Goal: Information Seeking & Learning: Learn about a topic

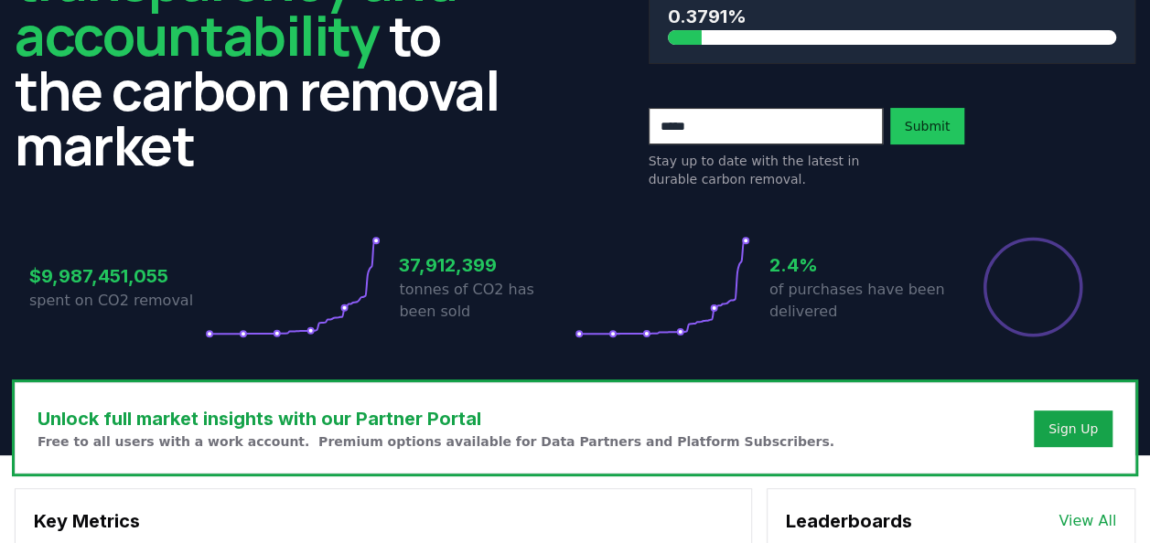
scroll to position [549, 0]
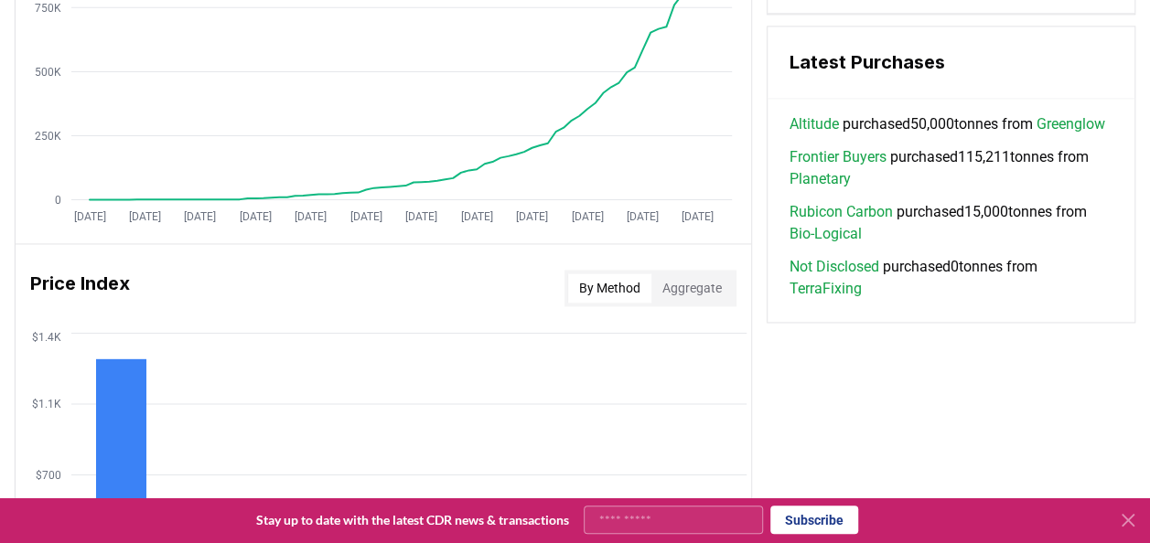
scroll to position [1372, 0]
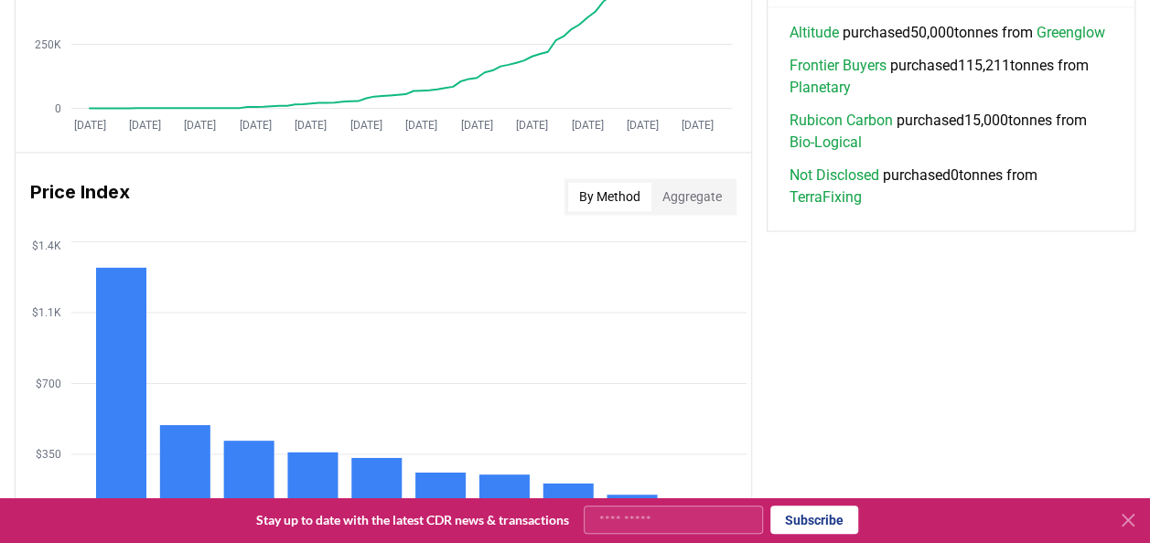
click at [831, 99] on link "Planetary" at bounding box center [820, 88] width 61 height 22
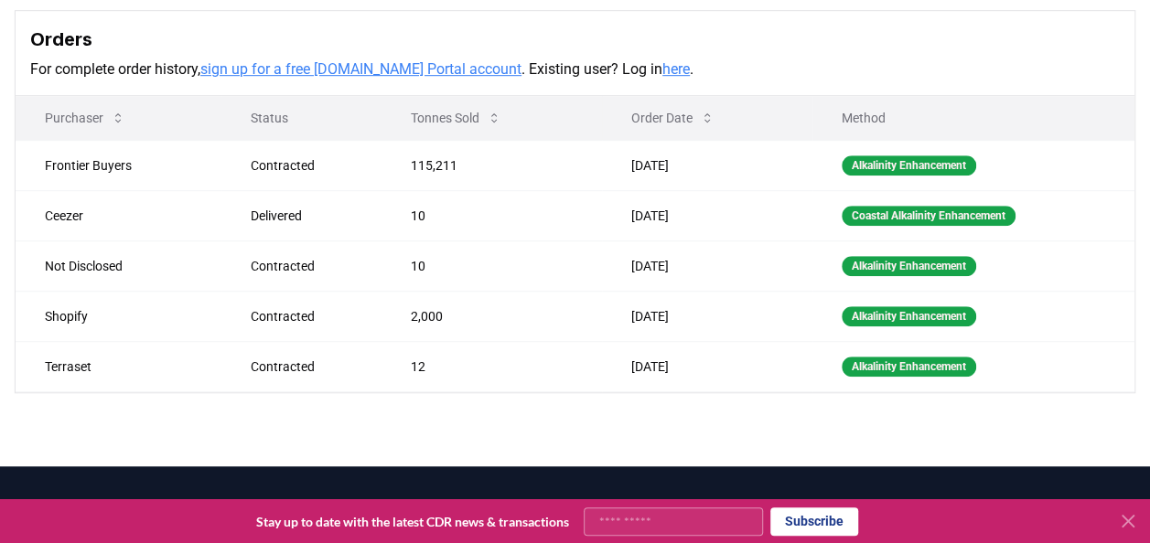
scroll to position [260, 0]
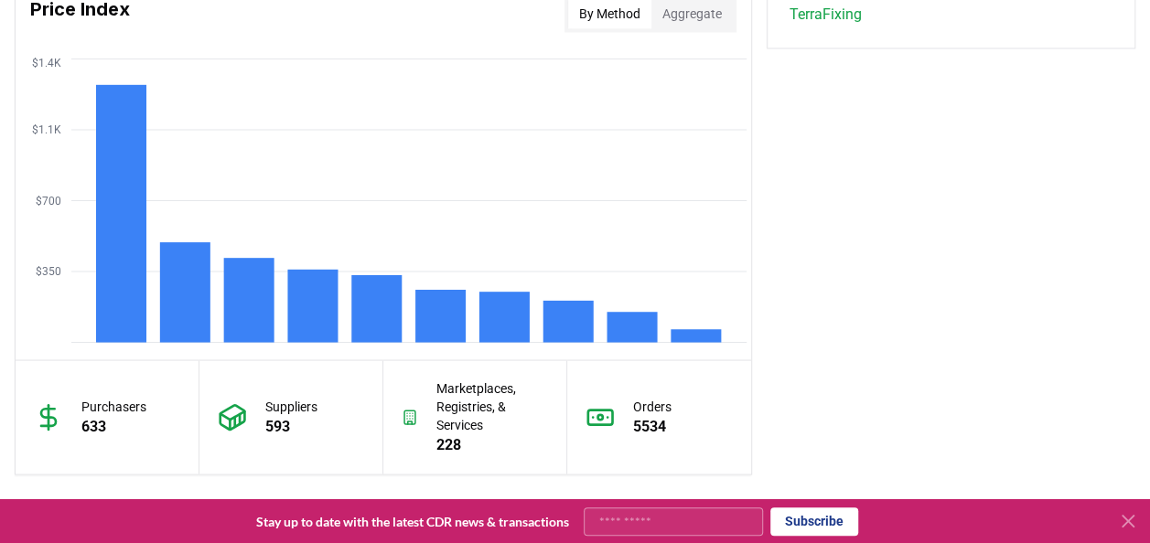
scroll to position [1464, 0]
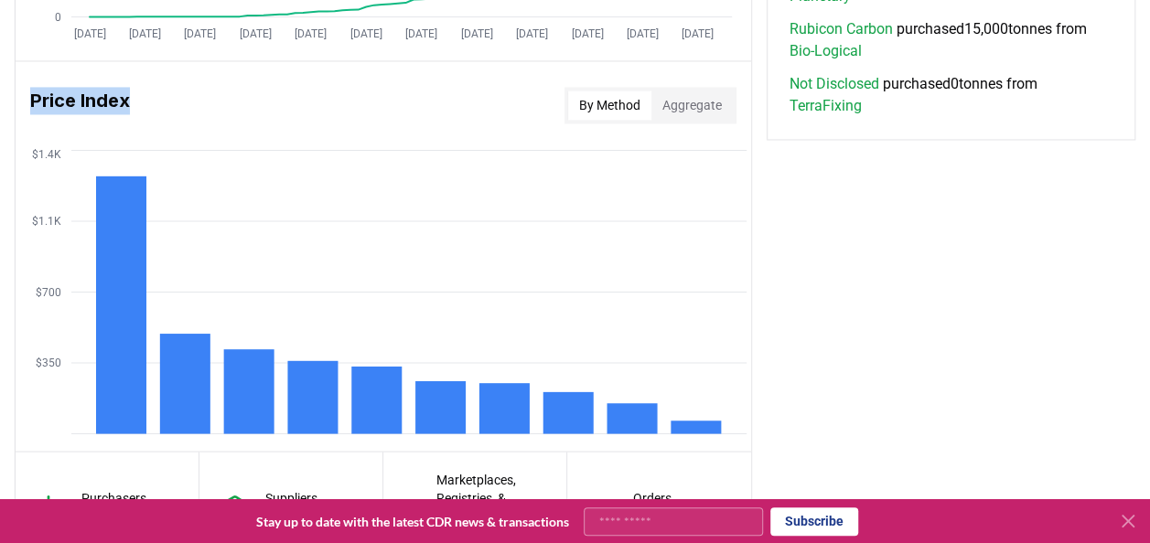
drag, startPoint x: 128, startPoint y: 96, endPoint x: 27, endPoint y: 102, distance: 100.8
click at [27, 102] on div "Price Index By Method Aggregate" at bounding box center [384, 105] width 736 height 66
copy h3 "Price Index"
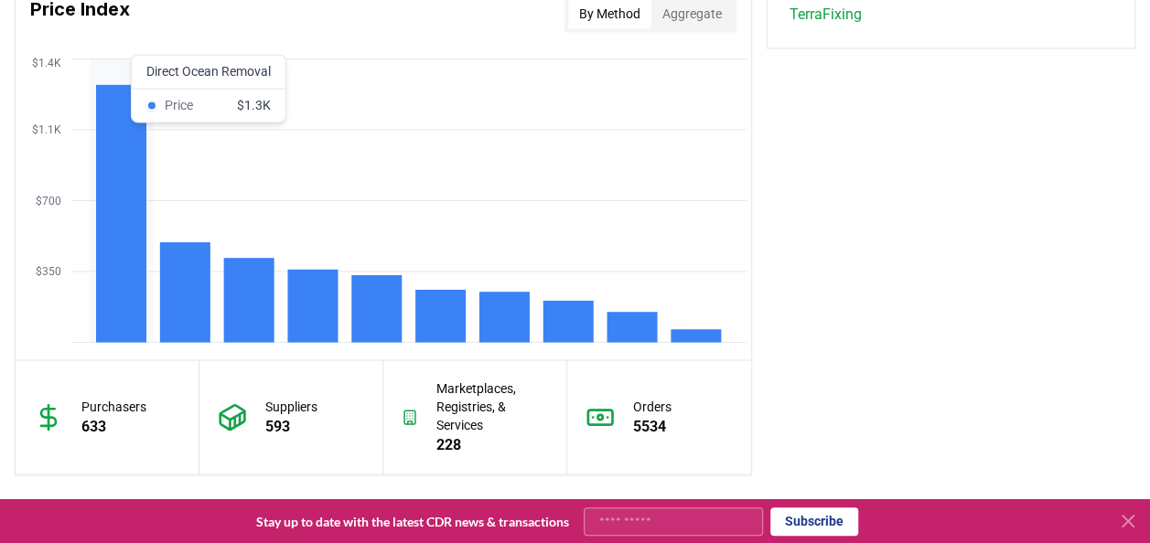
click at [134, 153] on rect at bounding box center [121, 213] width 50 height 258
